Goal: Task Accomplishment & Management: Complete application form

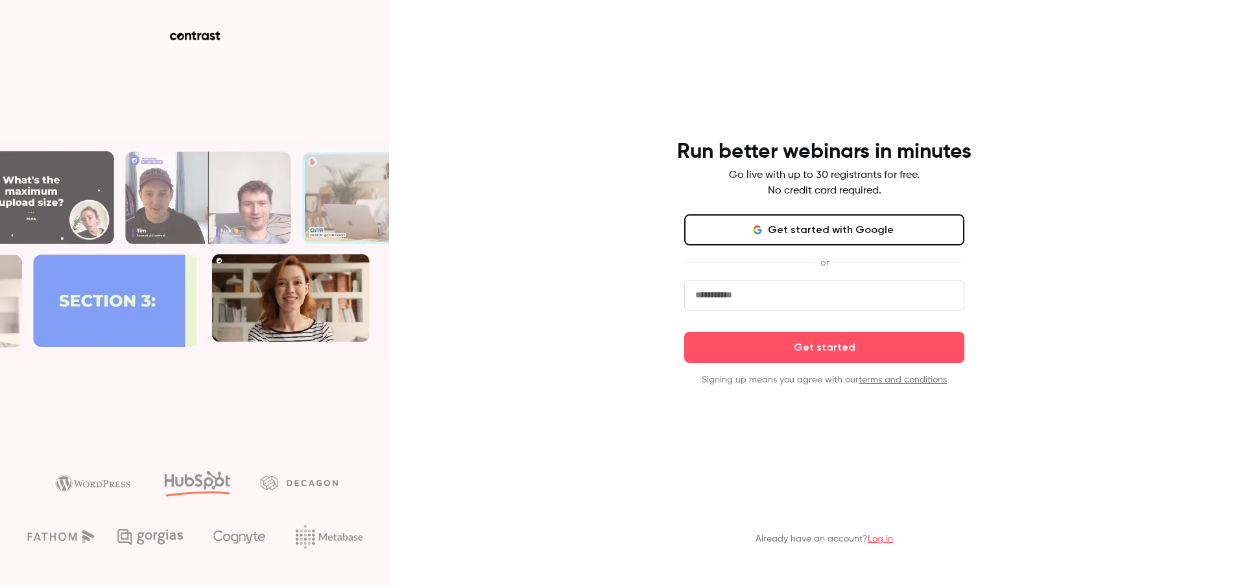
click at [822, 226] on button "Get started with Google" at bounding box center [824, 229] width 280 height 31
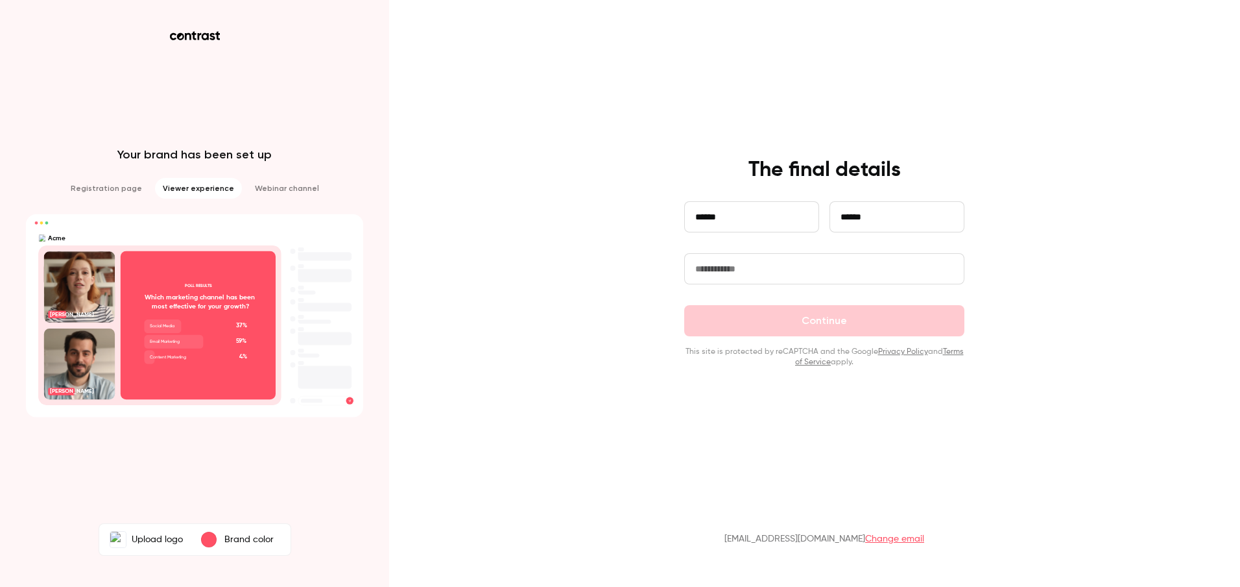
click at [744, 281] on input "text" at bounding box center [824, 268] width 280 height 31
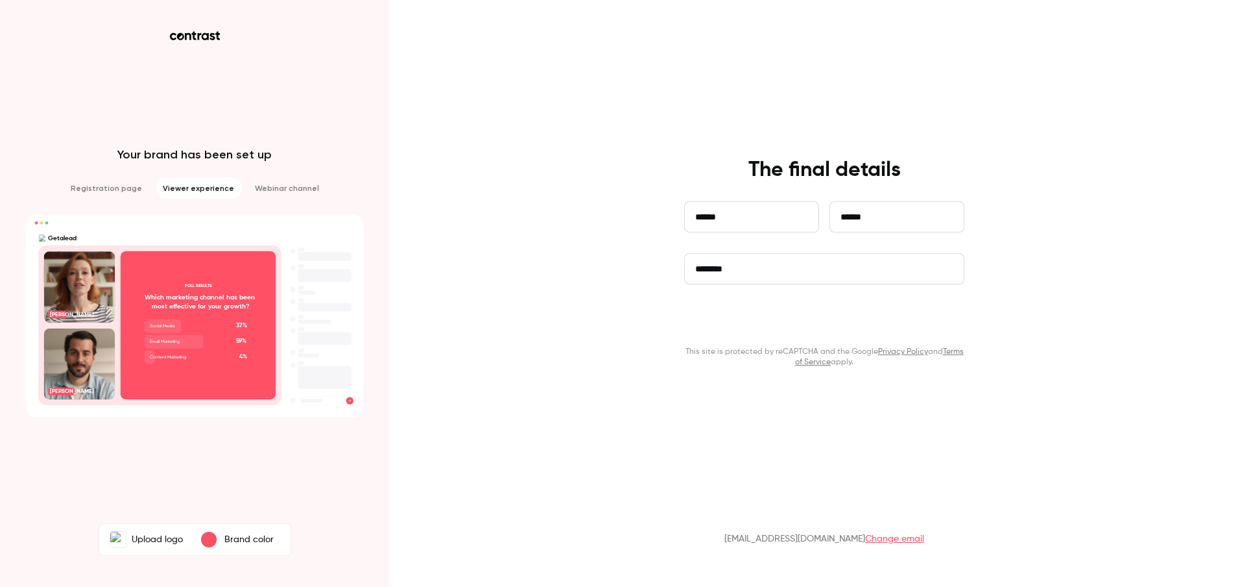
type input "********"
click at [832, 319] on button "Continue" at bounding box center [824, 320] width 280 height 31
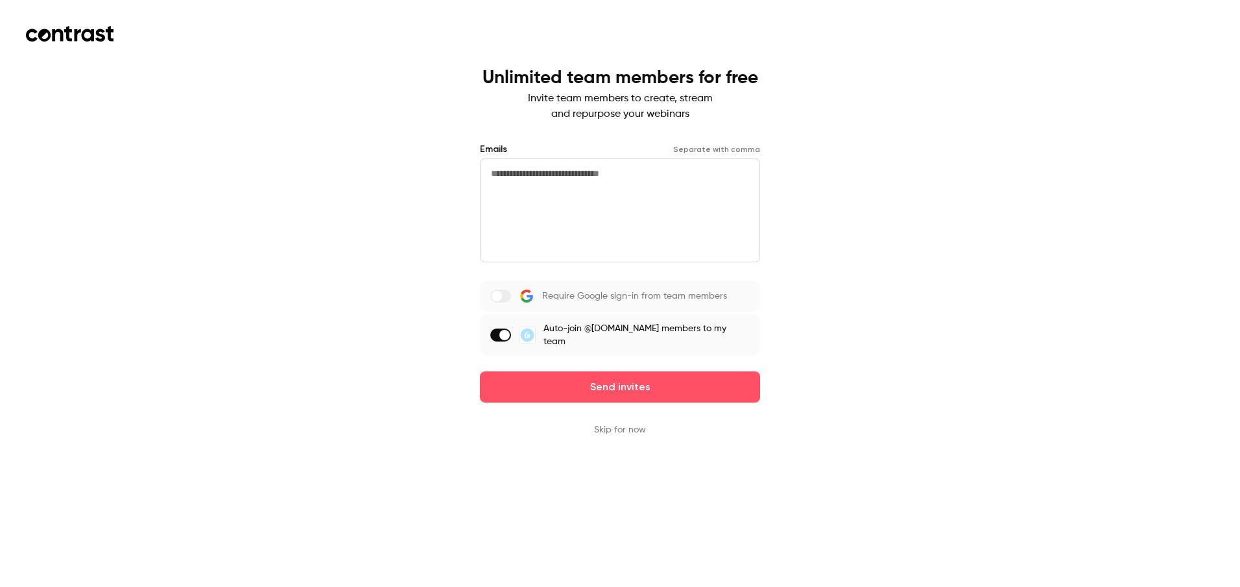
click at [606, 423] on button "Skip for now" at bounding box center [620, 429] width 52 height 13
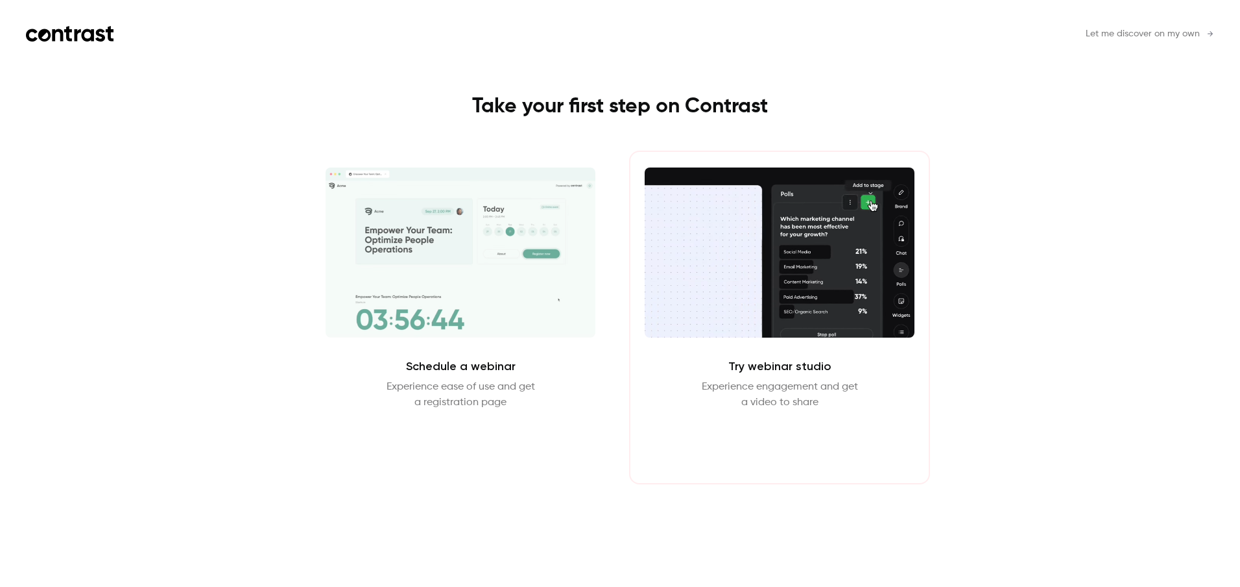
click at [784, 445] on button "Enter Studio" at bounding box center [780, 441] width 84 height 31
